Goal: Information Seeking & Learning: Learn about a topic

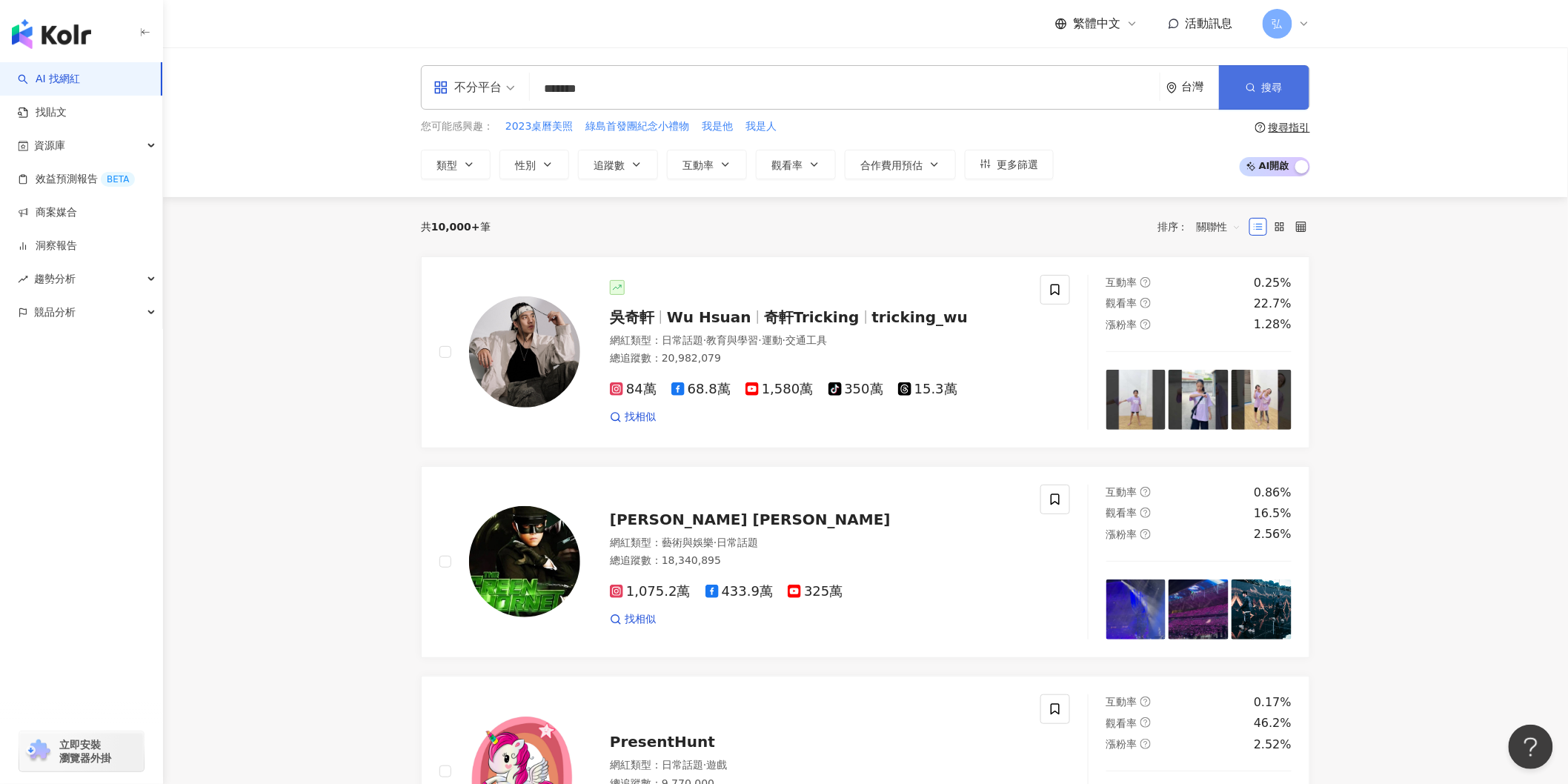
type input "*******"
click at [1275, 91] on span "搜尋" at bounding box center [1272, 87] width 21 height 12
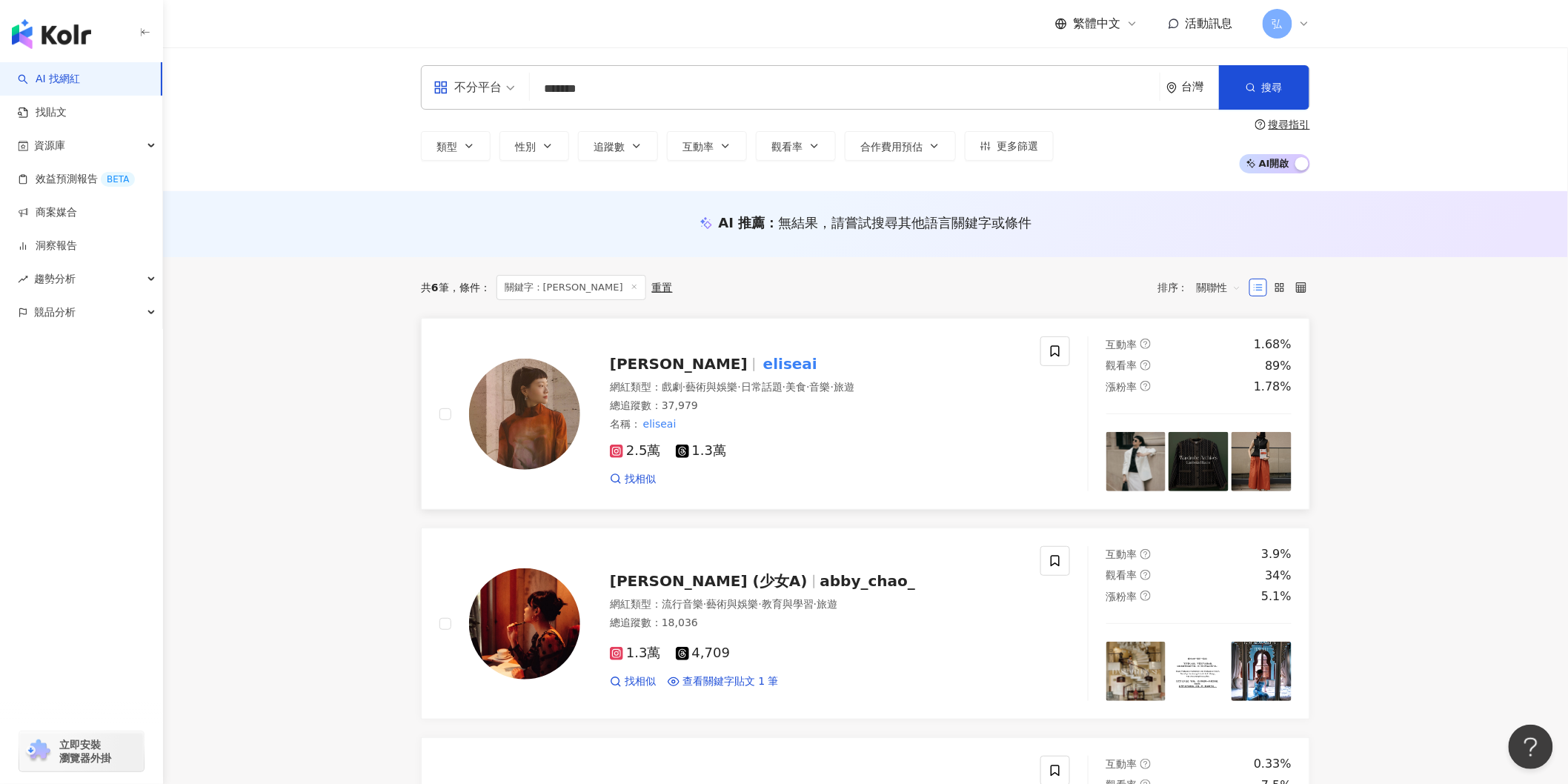
click at [543, 442] on img at bounding box center [524, 414] width 111 height 111
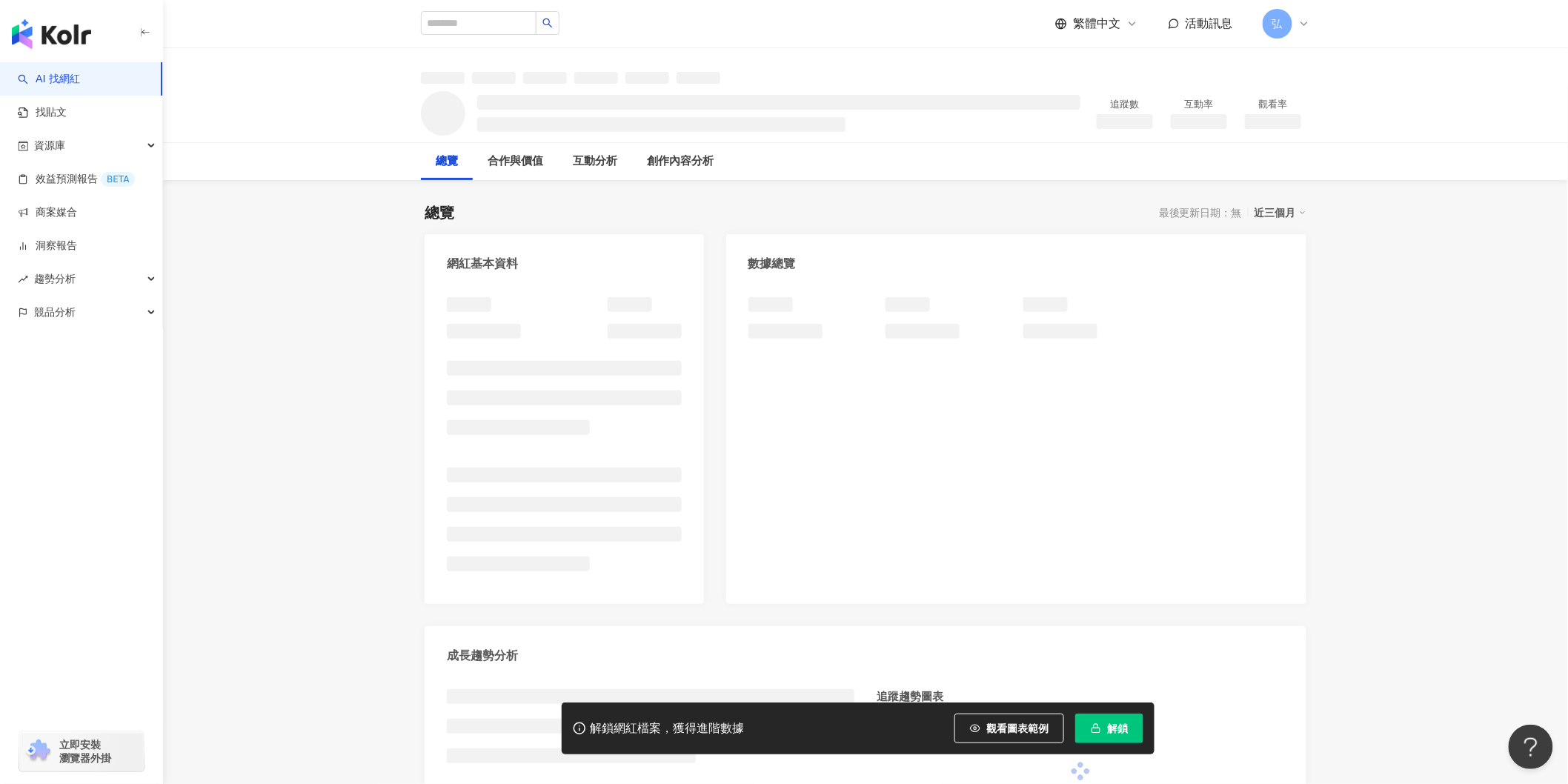
click at [1113, 732] on span "解鎖" at bounding box center [1117, 728] width 21 height 12
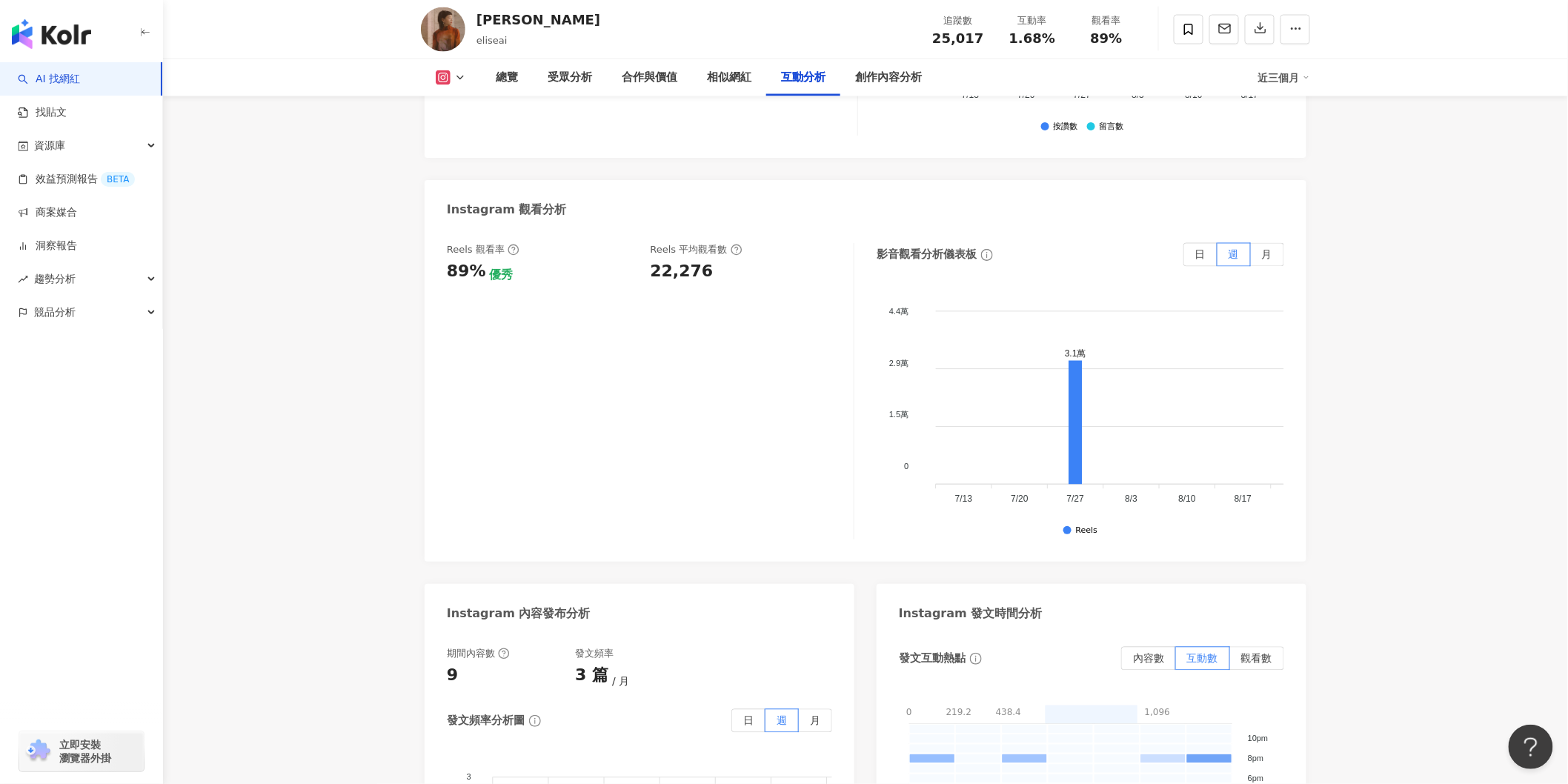
scroll to position [3704, 0]
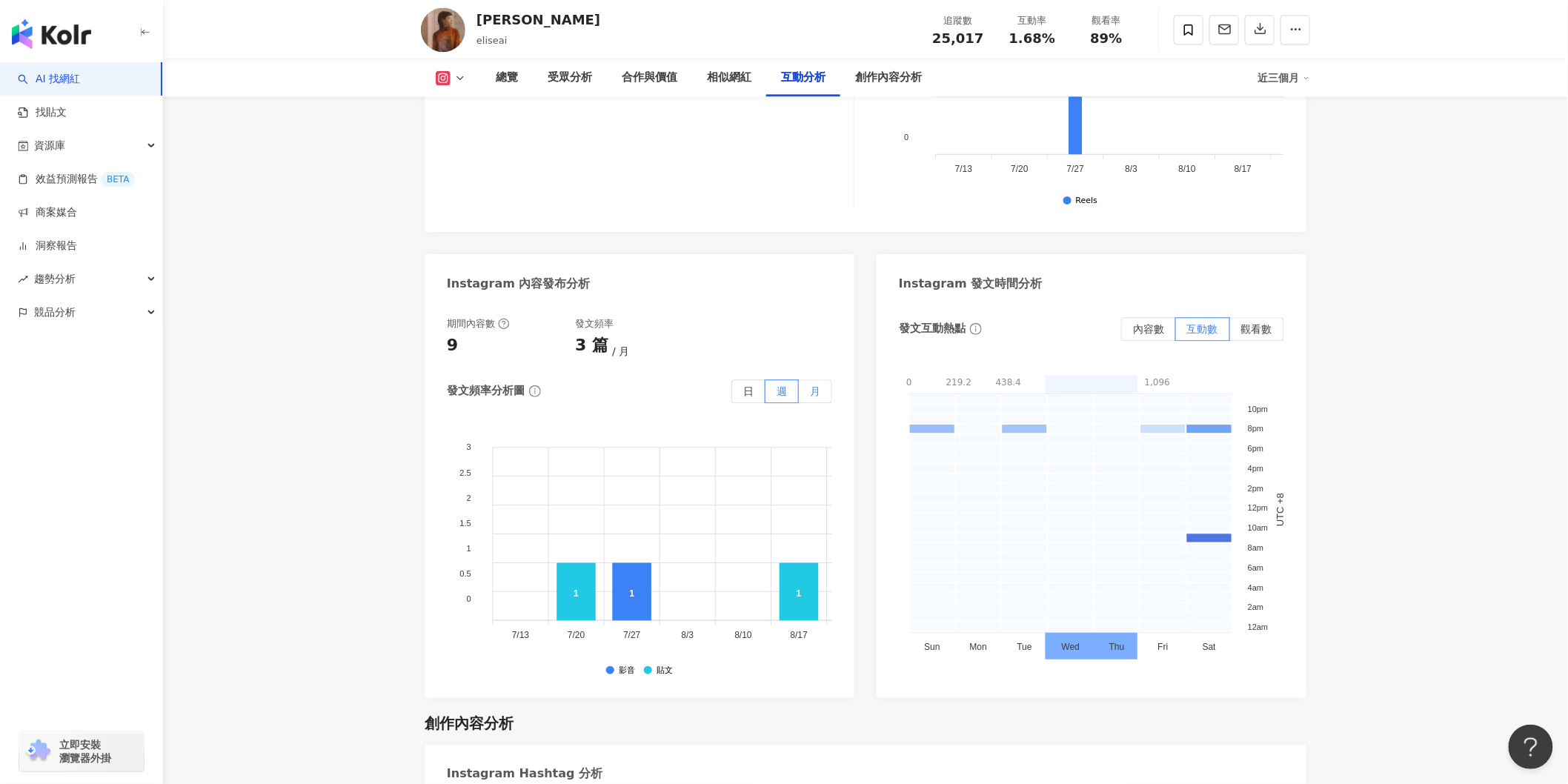
click at [809, 379] on label "月" at bounding box center [814, 391] width 33 height 24
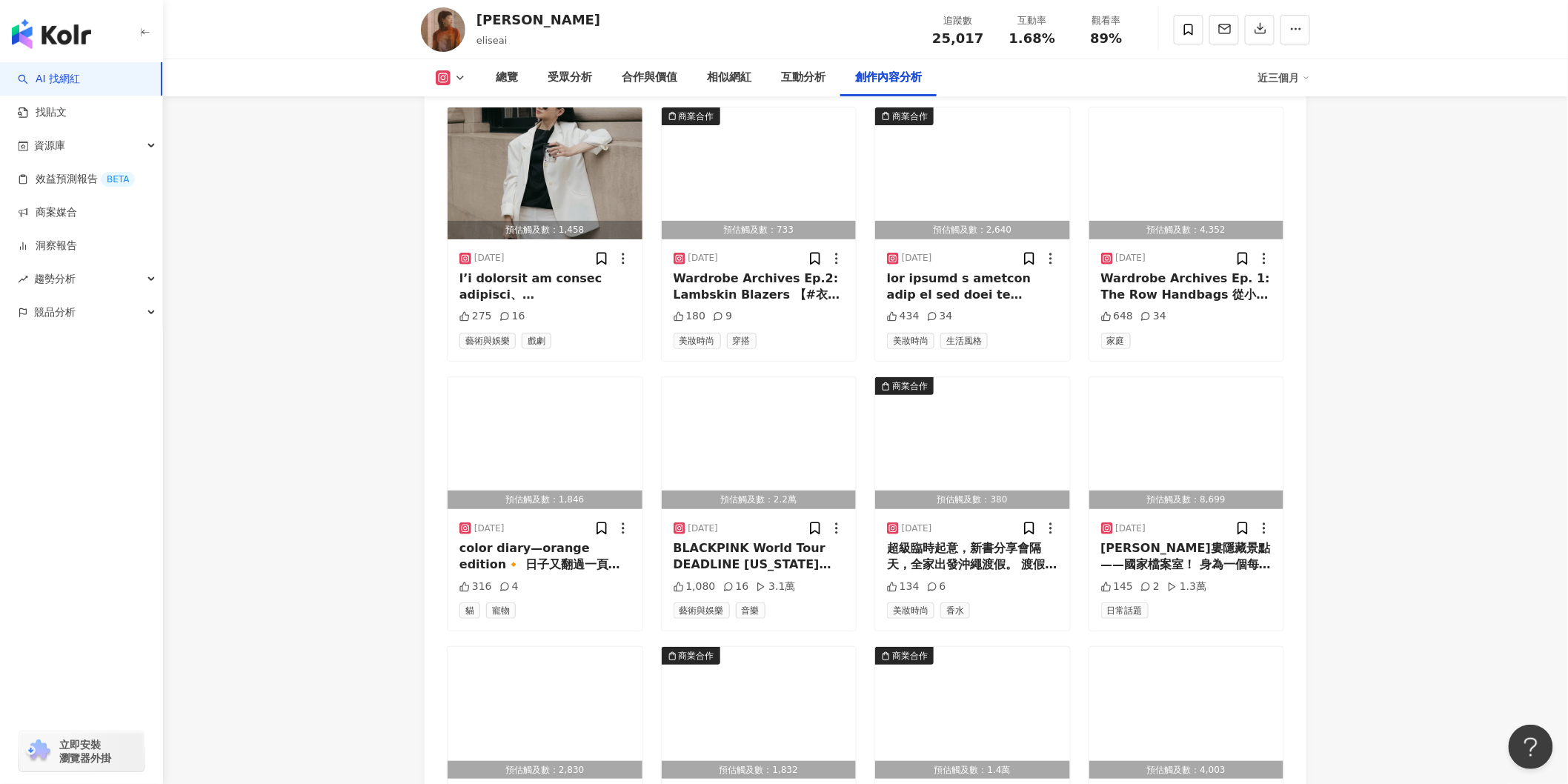
scroll to position [5021, 0]
